Goal: Find specific page/section: Find specific page/section

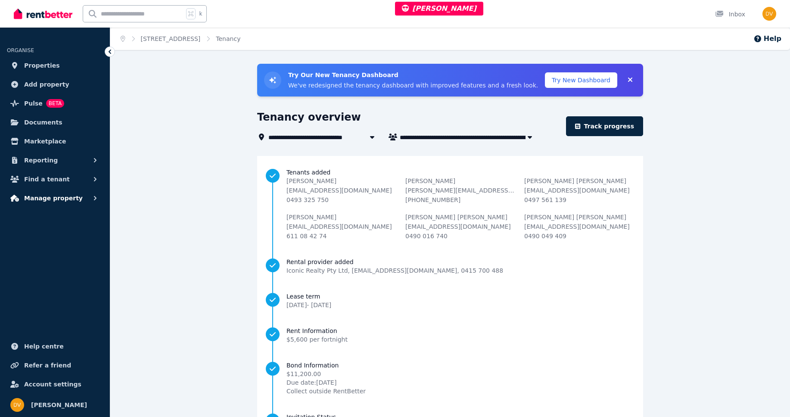
click at [78, 202] on button "Manage property" at bounding box center [55, 198] width 96 height 17
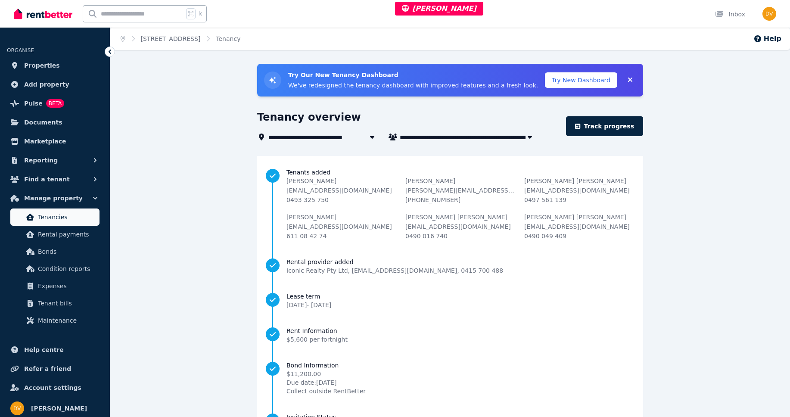
click at [53, 221] on span "Tenancies" at bounding box center [67, 217] width 58 height 10
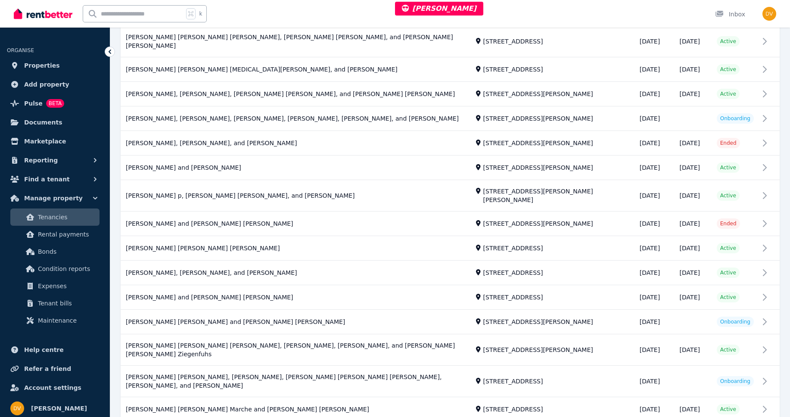
scroll to position [1132, 0]
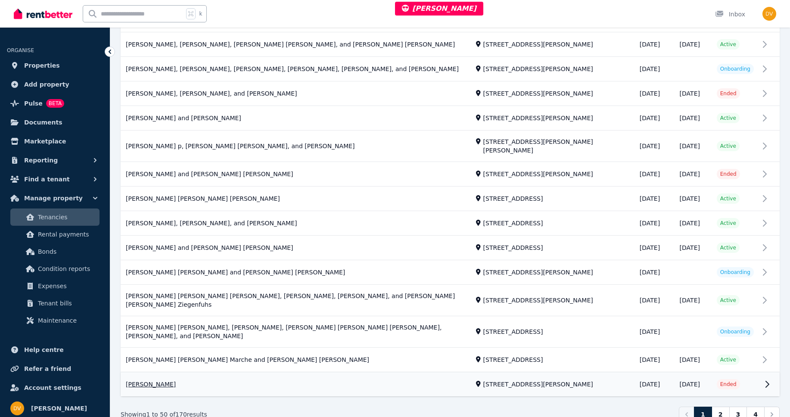
click at [350, 373] on link "View property details" at bounding box center [450, 385] width 659 height 24
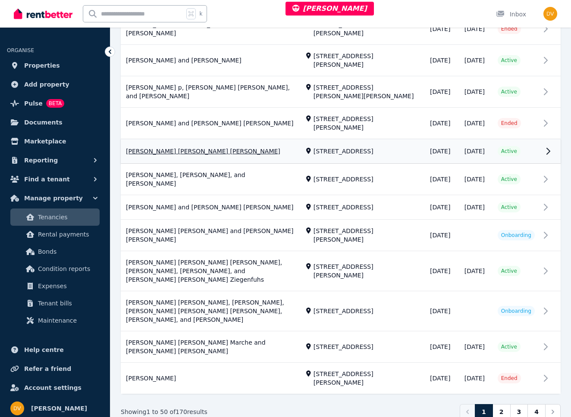
scroll to position [1461, 0]
